Goal: Information Seeking & Learning: Learn about a topic

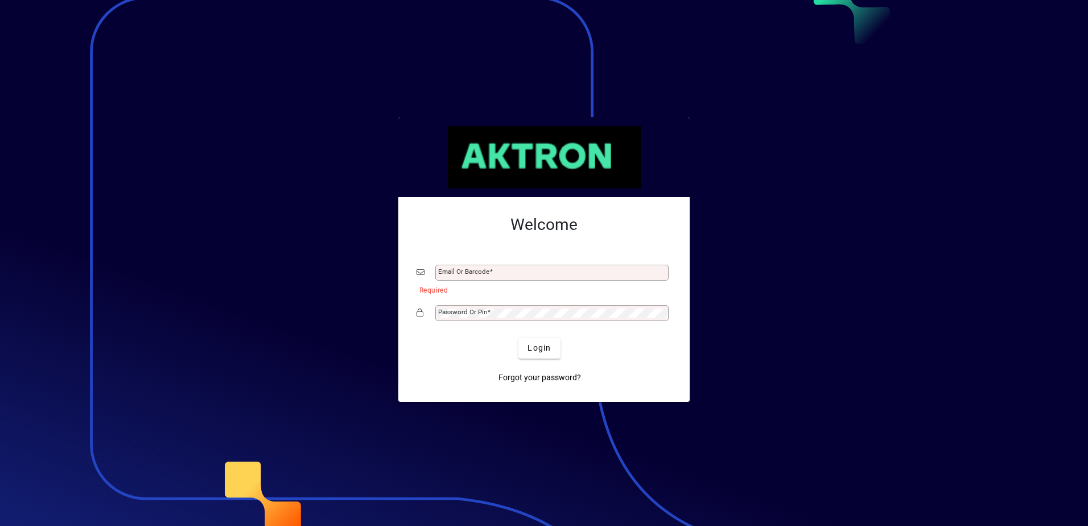
type input "**********"
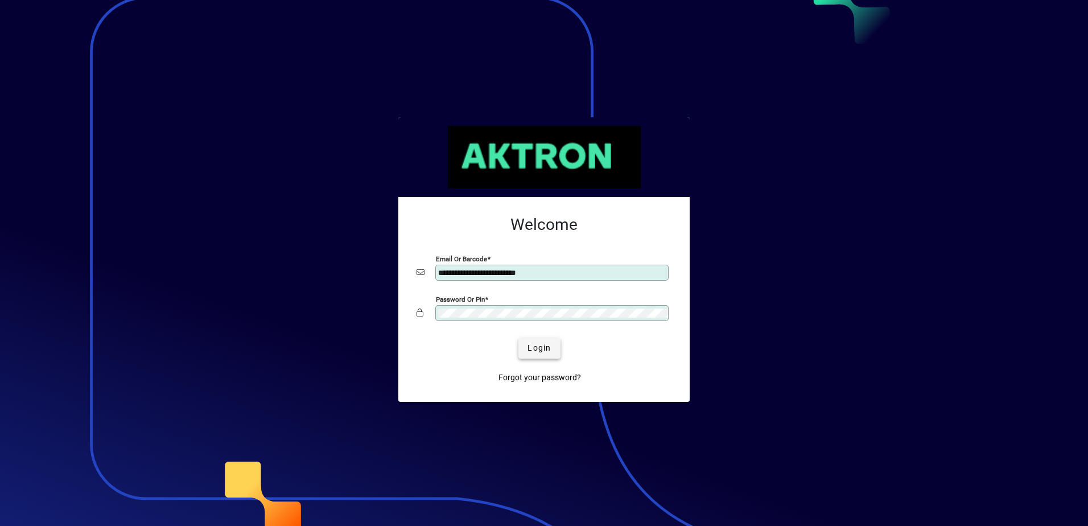
click at [542, 349] on span "Login" at bounding box center [538, 348] width 23 height 12
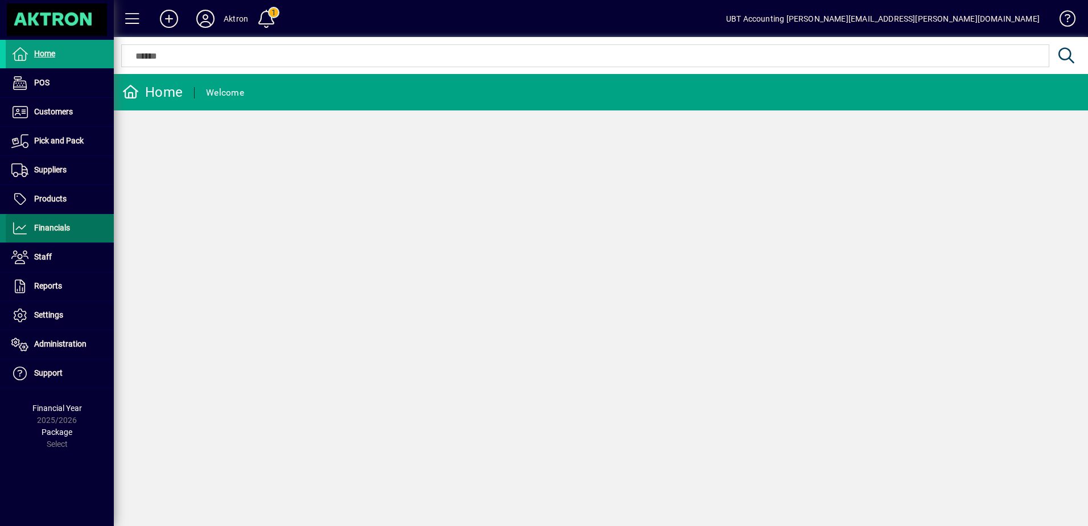
click at [49, 222] on span "Financials" at bounding box center [38, 228] width 64 height 14
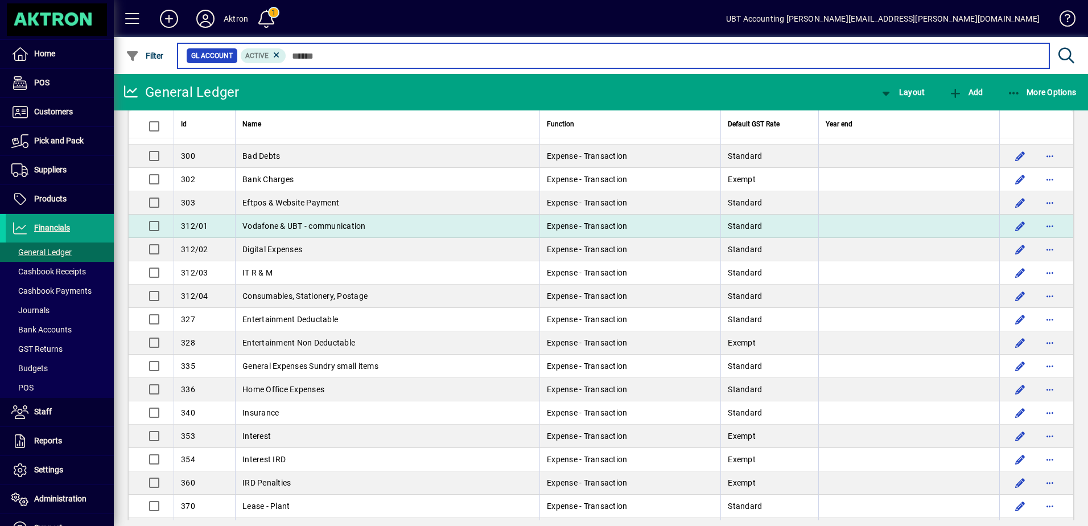
scroll to position [1934, 0]
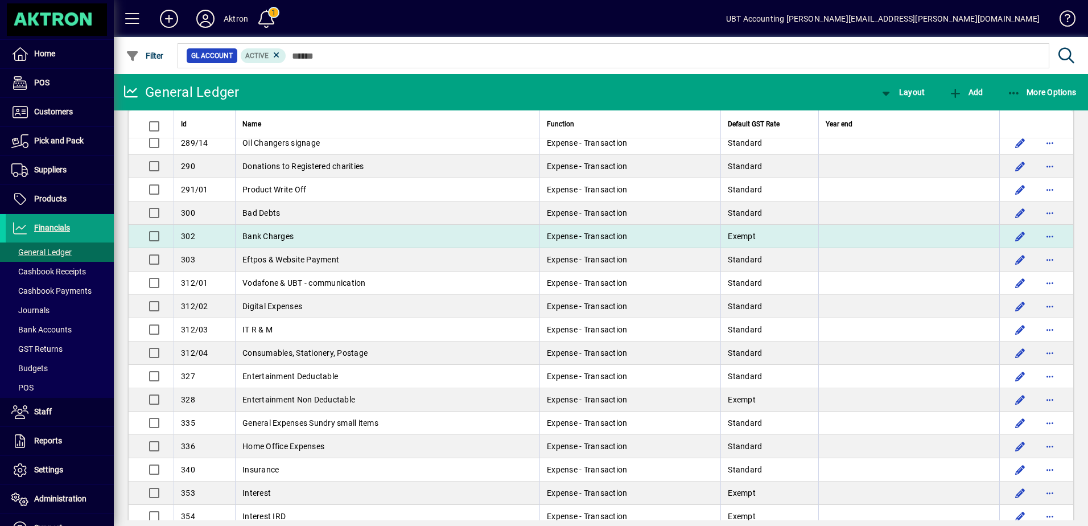
click at [390, 245] on td "Bank Charges" at bounding box center [387, 236] width 304 height 23
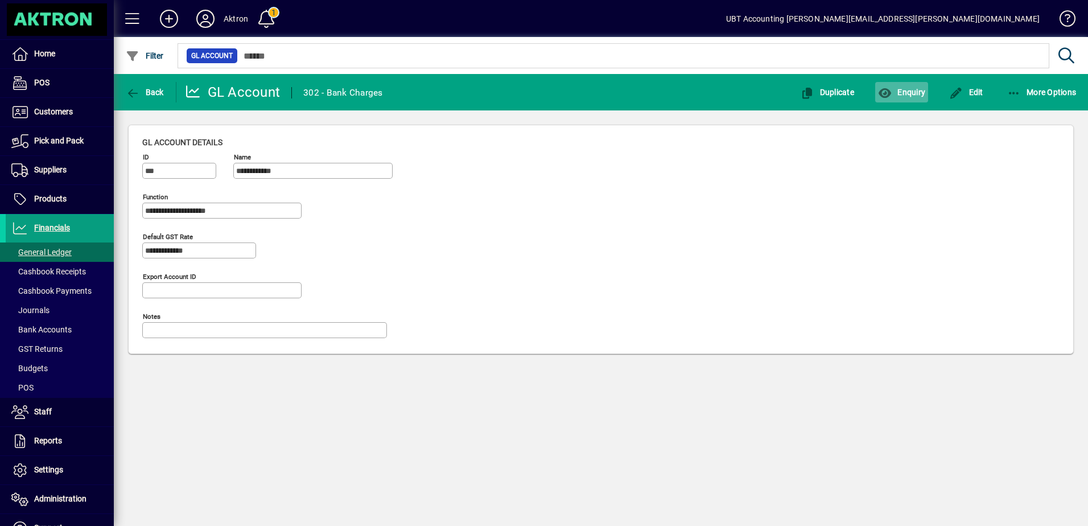
click at [878, 96] on icon "button" at bounding box center [885, 93] width 14 height 11
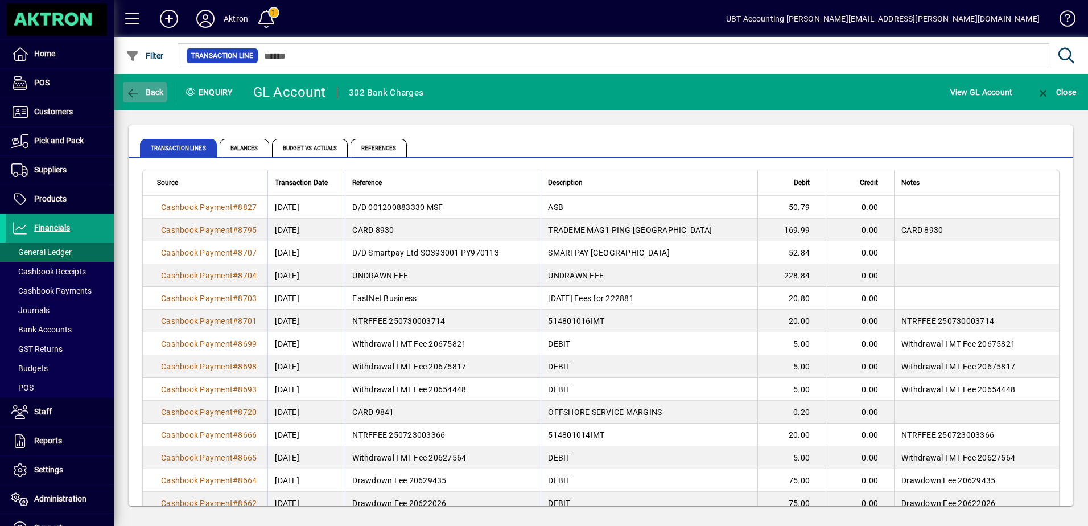
click at [145, 78] on span "button" at bounding box center [145, 91] width 44 height 27
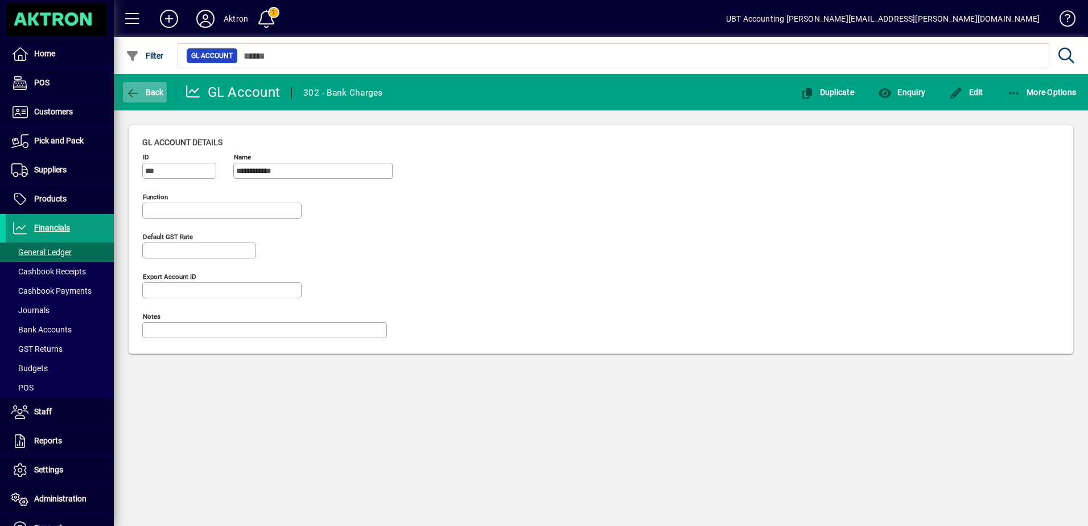
type input "**********"
click at [150, 95] on span "Back" at bounding box center [145, 92] width 38 height 9
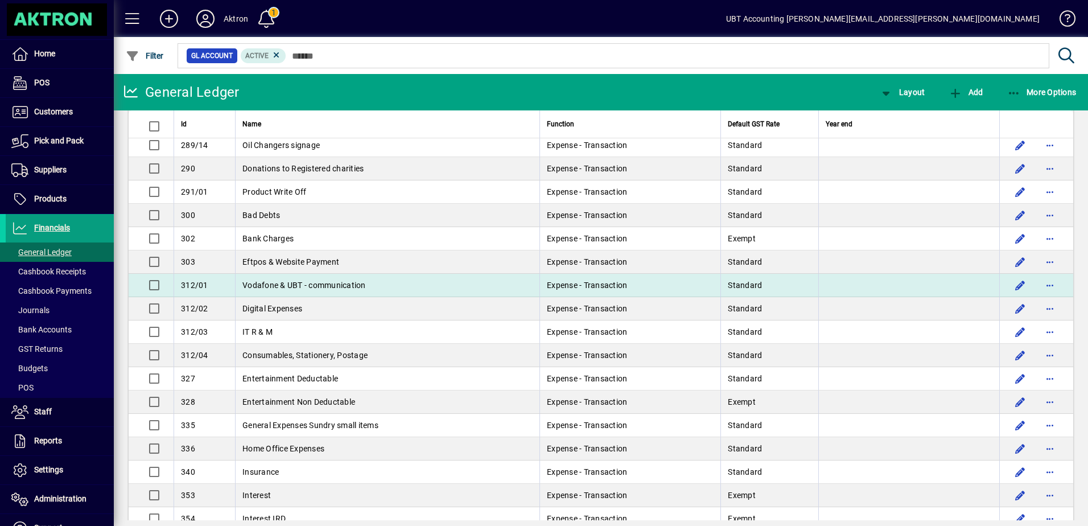
scroll to position [1934, 0]
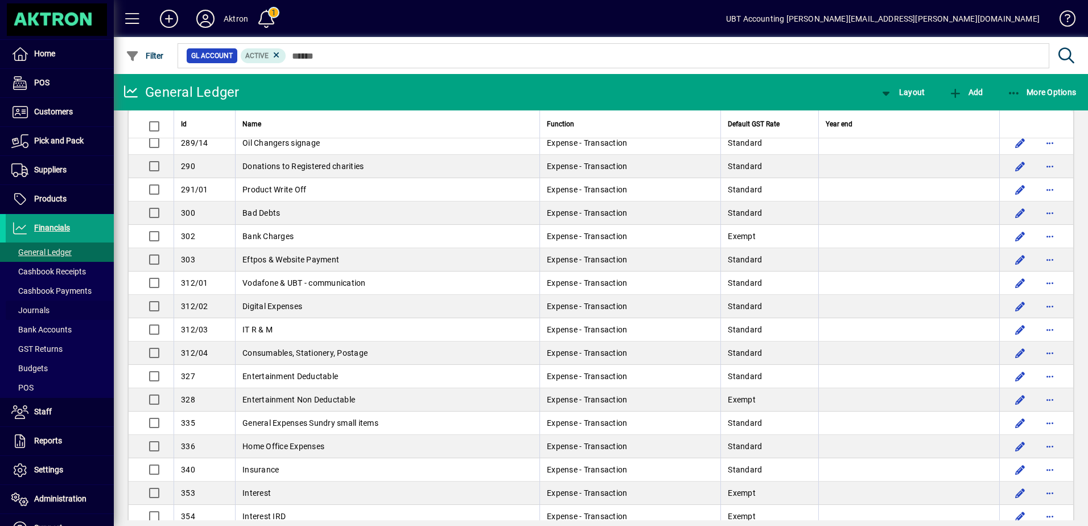
drag, startPoint x: 80, startPoint y: 314, endPoint x: 114, endPoint y: 304, distance: 35.1
click at [80, 314] on span at bounding box center [60, 309] width 108 height 27
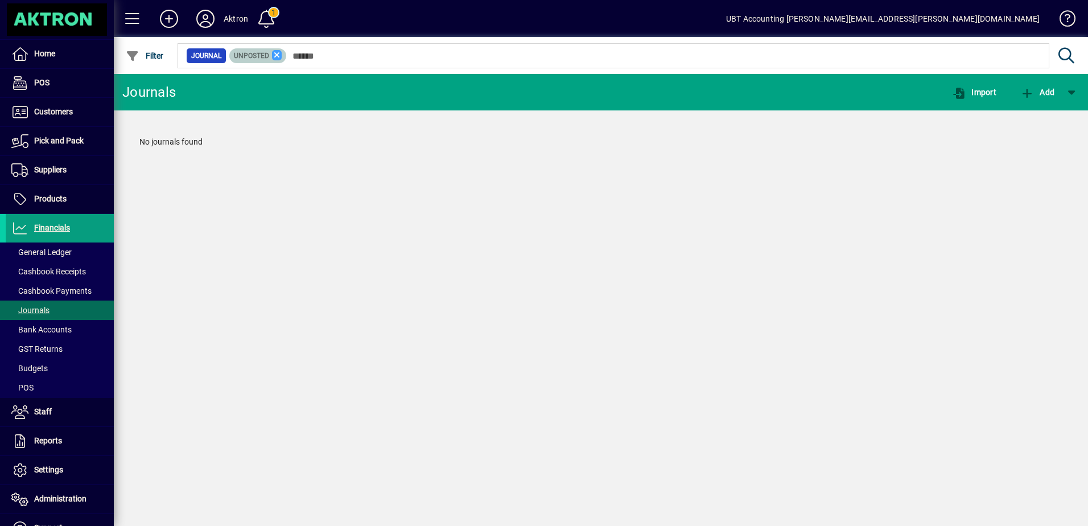
click at [277, 56] on icon at bounding box center [277, 55] width 10 height 10
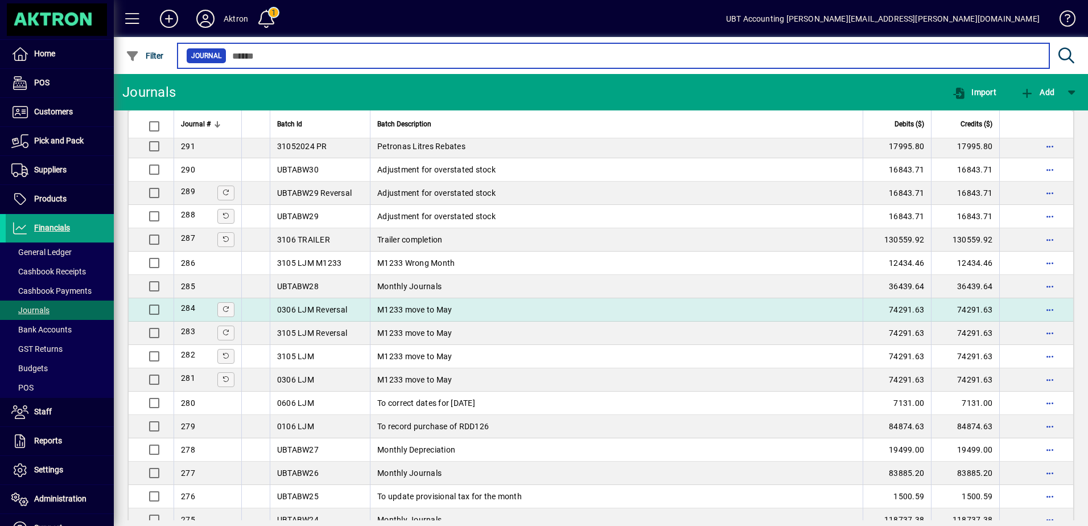
scroll to position [455, 0]
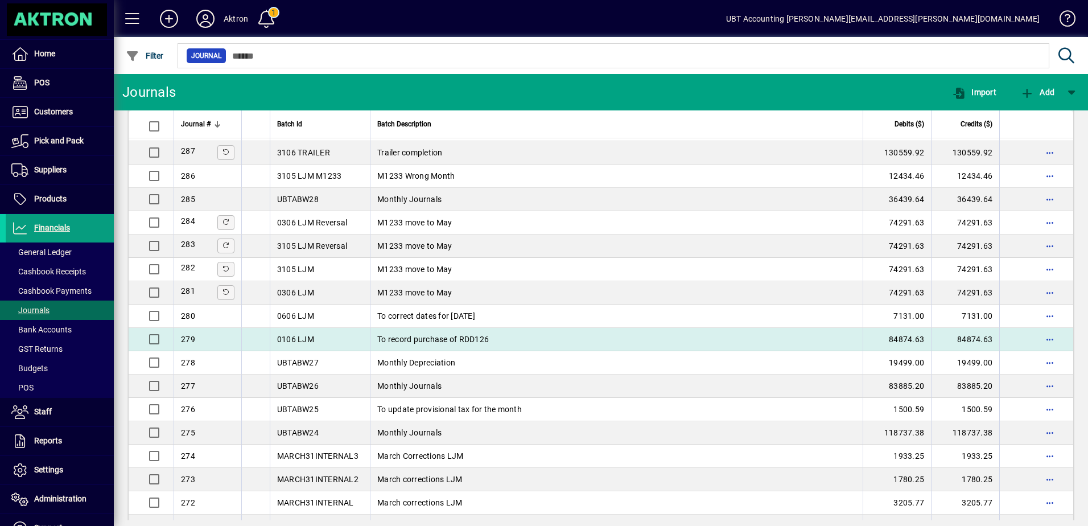
click at [465, 341] on td "To record purchase of RDD126" at bounding box center [616, 339] width 493 height 23
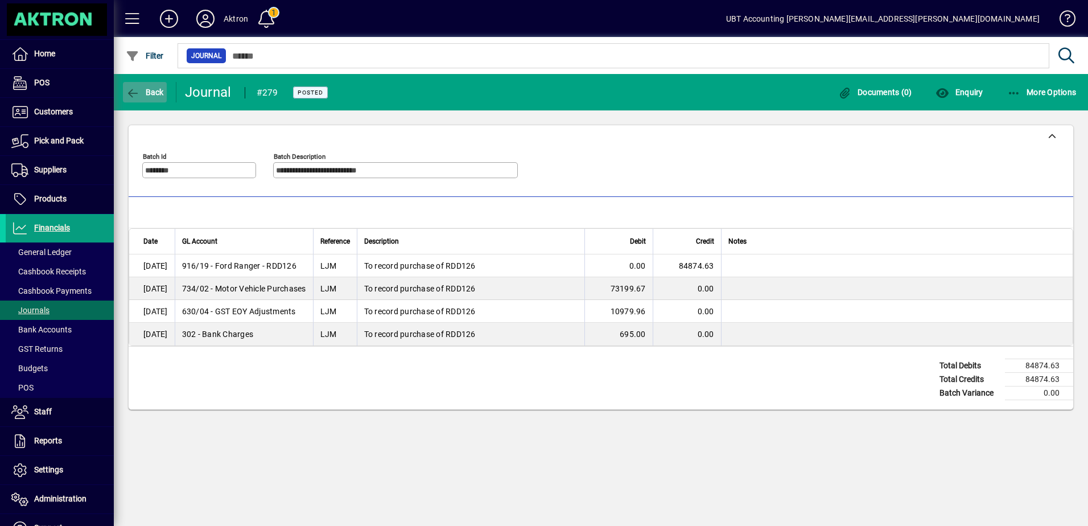
click at [148, 92] on span "Back" at bounding box center [145, 92] width 38 height 9
